Goal: Task Accomplishment & Management: Use online tool/utility

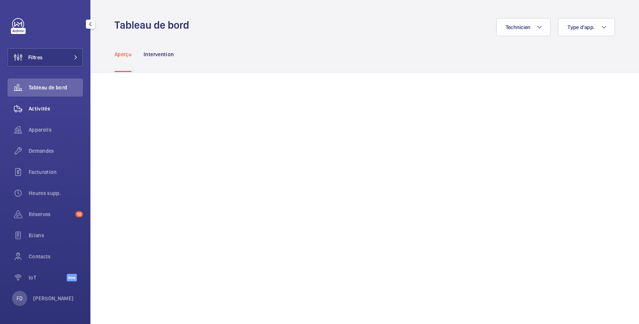
click at [45, 110] on span "Activités" at bounding box center [56, 109] width 54 height 8
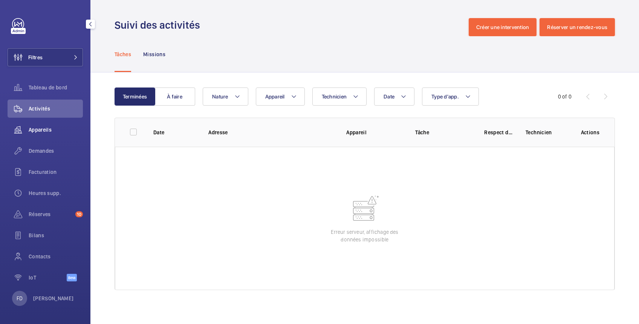
click at [45, 128] on span "Appareils" at bounding box center [56, 130] width 54 height 8
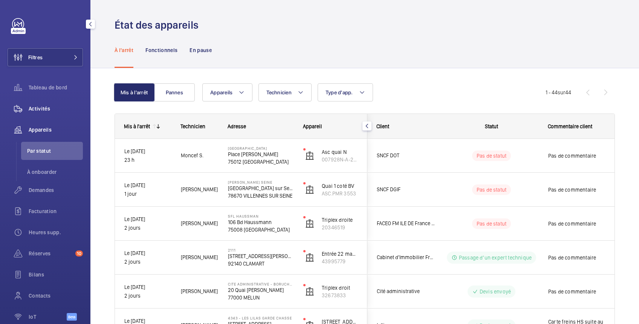
click at [47, 108] on span "Activités" at bounding box center [56, 109] width 54 height 8
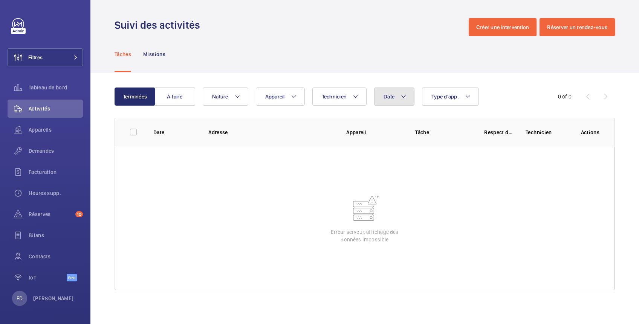
click at [392, 94] on span "Date" at bounding box center [388, 96] width 11 height 6
click at [482, 182] on span "5" at bounding box center [483, 183] width 15 height 15
type input "[DATE]"
click at [55, 86] on span "Tableau de bord" at bounding box center [56, 88] width 54 height 8
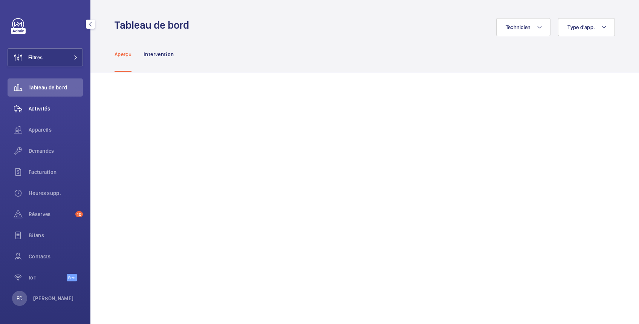
click at [44, 108] on span "Activités" at bounding box center [56, 109] width 54 height 8
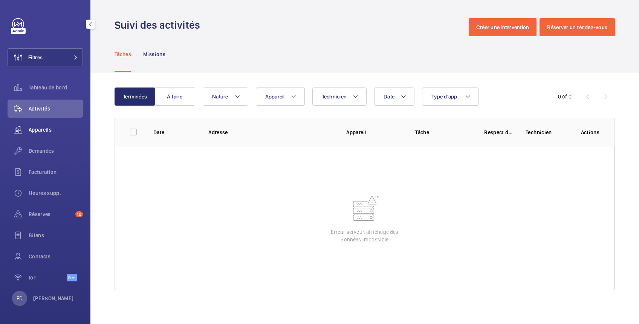
click at [31, 128] on span "Appareils" at bounding box center [56, 130] width 54 height 8
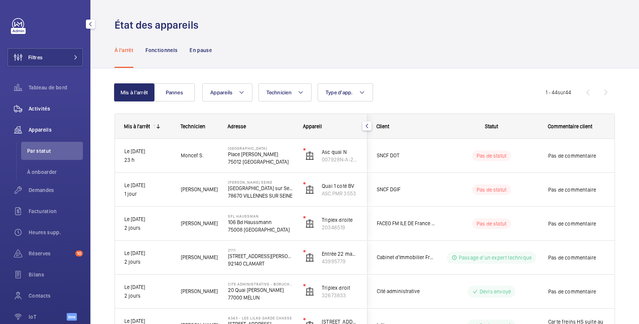
click at [43, 111] on span "Activités" at bounding box center [56, 109] width 54 height 8
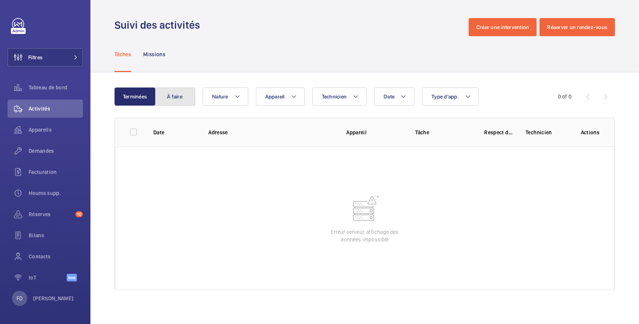
click at [175, 101] on button "À faire" at bounding box center [174, 96] width 41 height 18
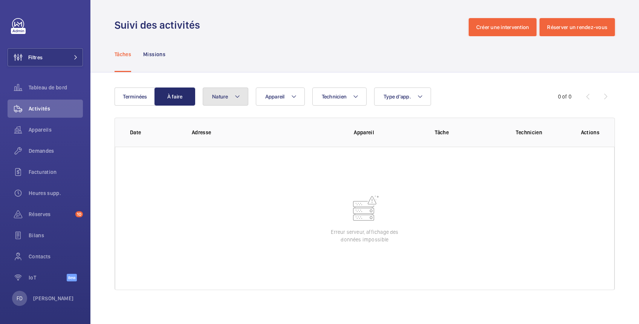
click at [219, 92] on button "Nature" at bounding box center [226, 96] width 46 height 18
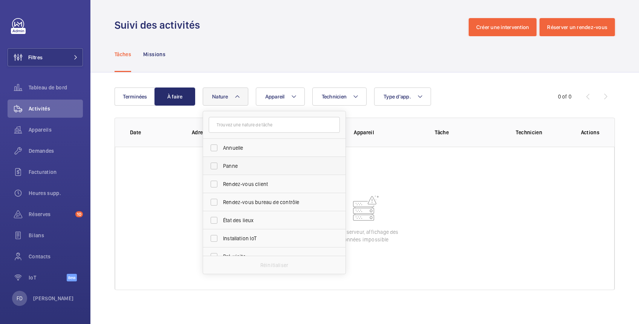
click at [235, 168] on span "Panne" at bounding box center [275, 166] width 104 height 8
click at [221, 168] on input "Panne" at bounding box center [213, 165] width 15 height 15
checkbox input "true"
click at [258, 44] on div "Tâches Missions" at bounding box center [365, 54] width 500 height 36
